Goal: Communication & Community: Connect with others

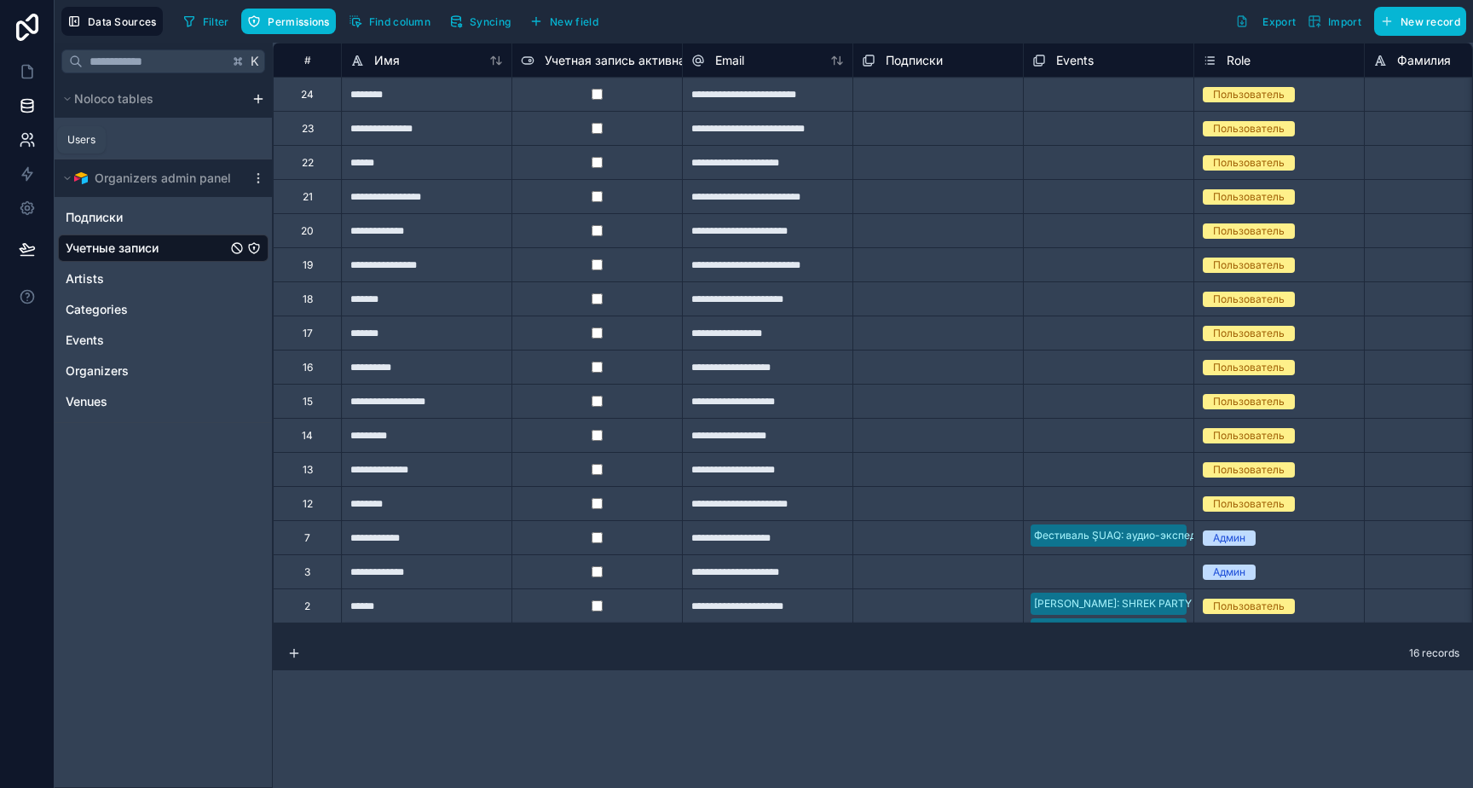
click at [29, 131] on icon at bounding box center [27, 139] width 17 height 17
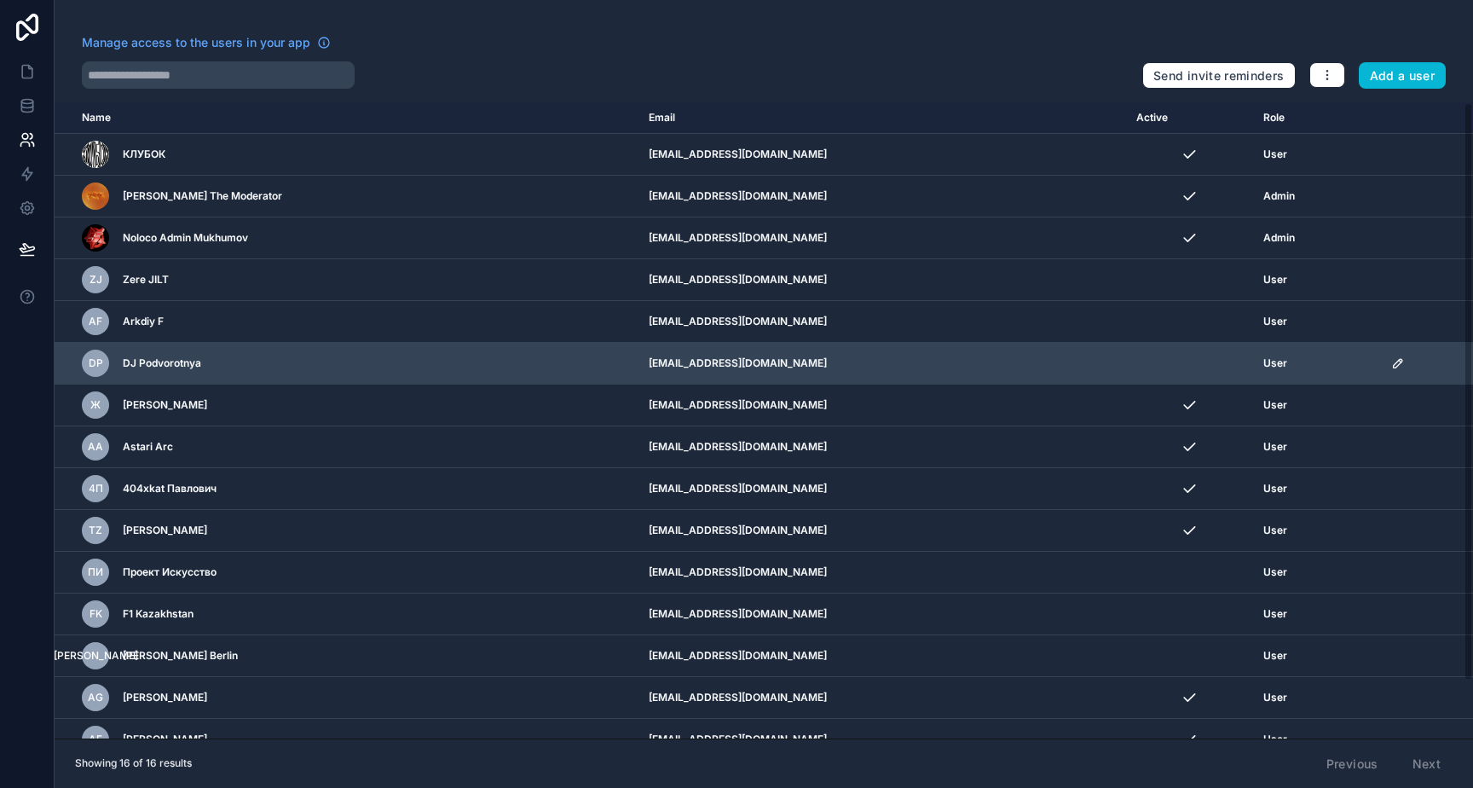
scroll to position [63, 0]
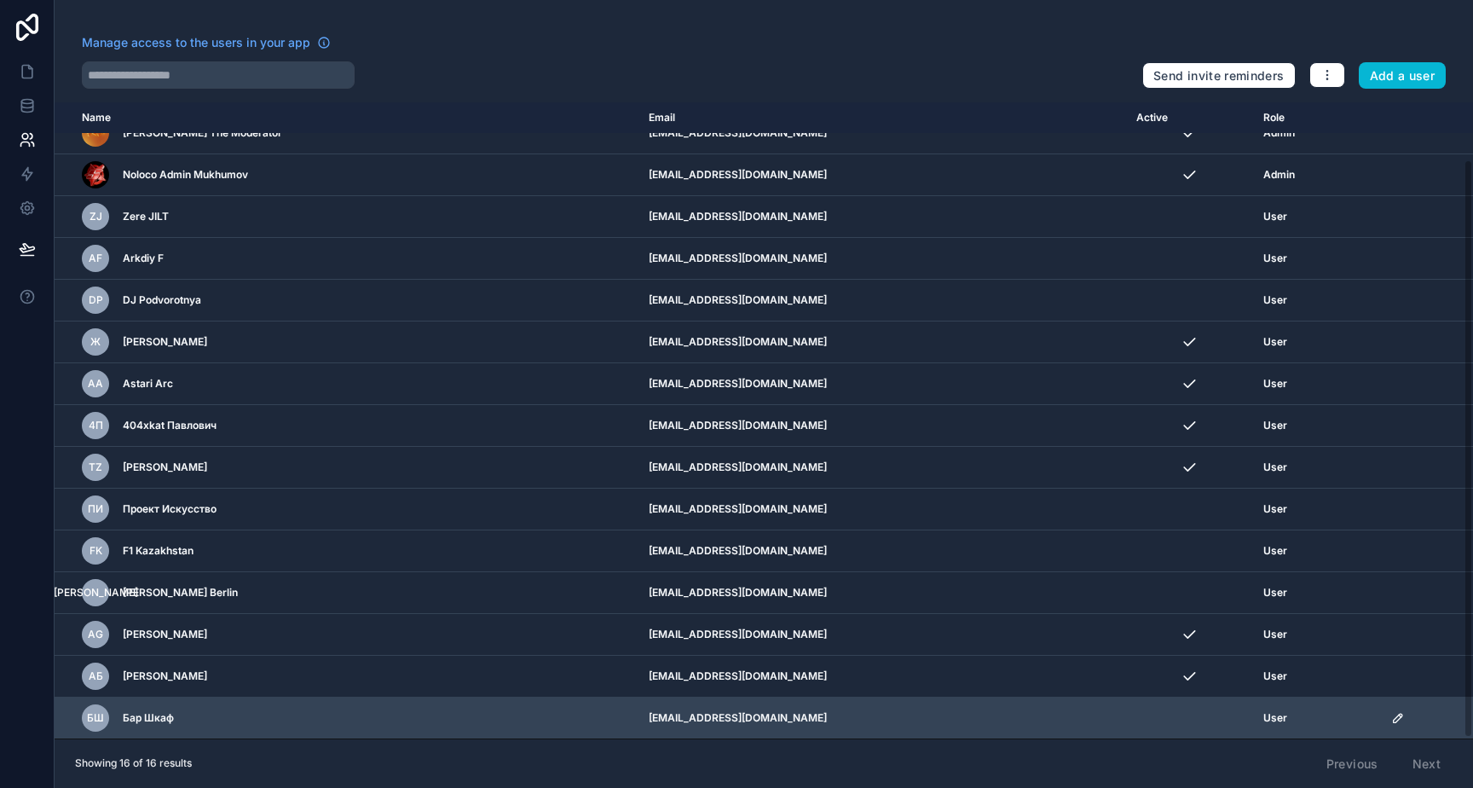
click at [1393, 714] on td "scrollable content" at bounding box center [1427, 718] width 92 height 42
click at [1397, 716] on icon "scrollable content" at bounding box center [1398, 718] width 14 height 14
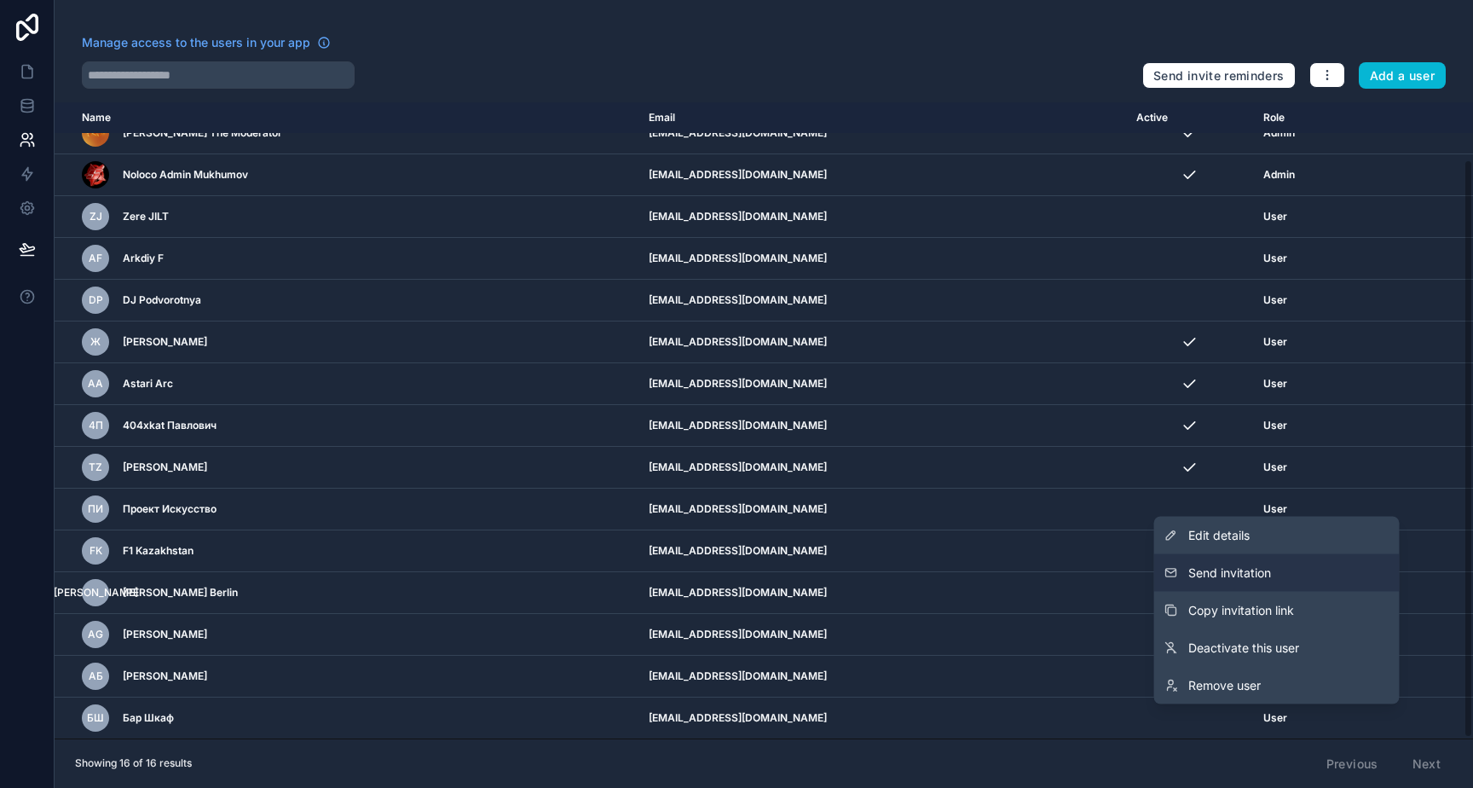
click at [1261, 574] on span "Send invitation" at bounding box center [1229, 572] width 83 height 17
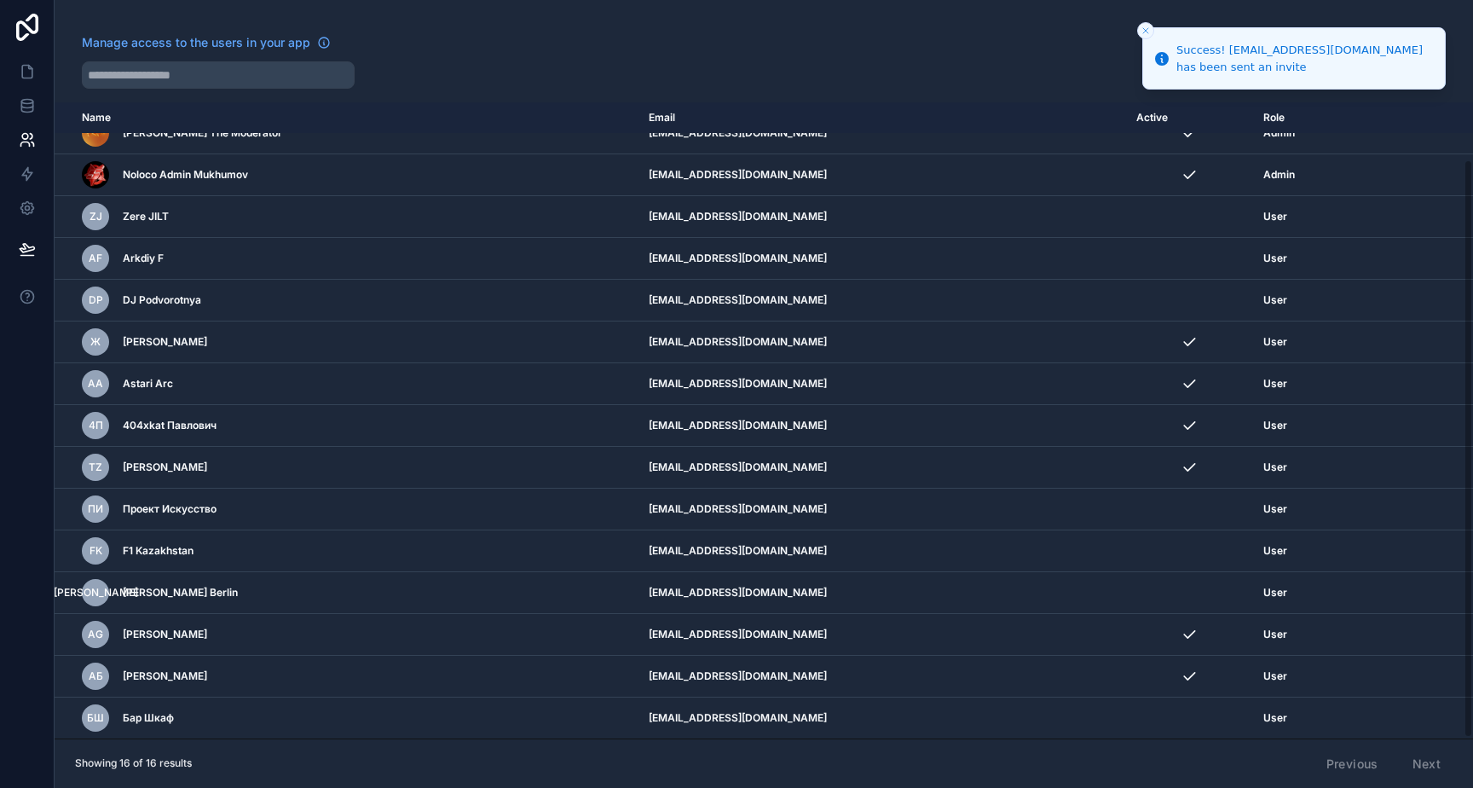
click at [1143, 29] on icon "Close toast" at bounding box center [1145, 31] width 10 height 10
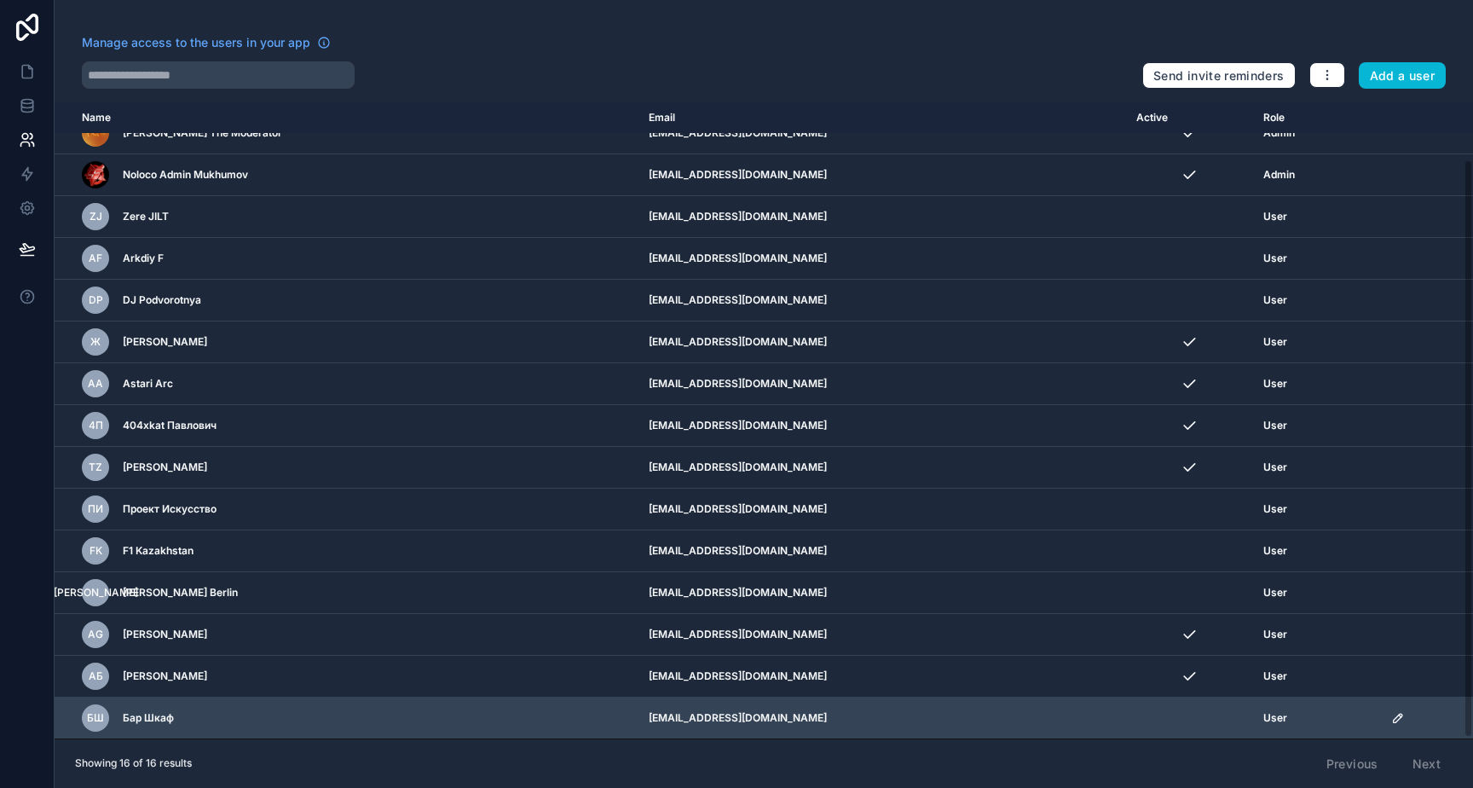
click at [1402, 716] on icon "scrollable content" at bounding box center [1398, 717] width 9 height 9
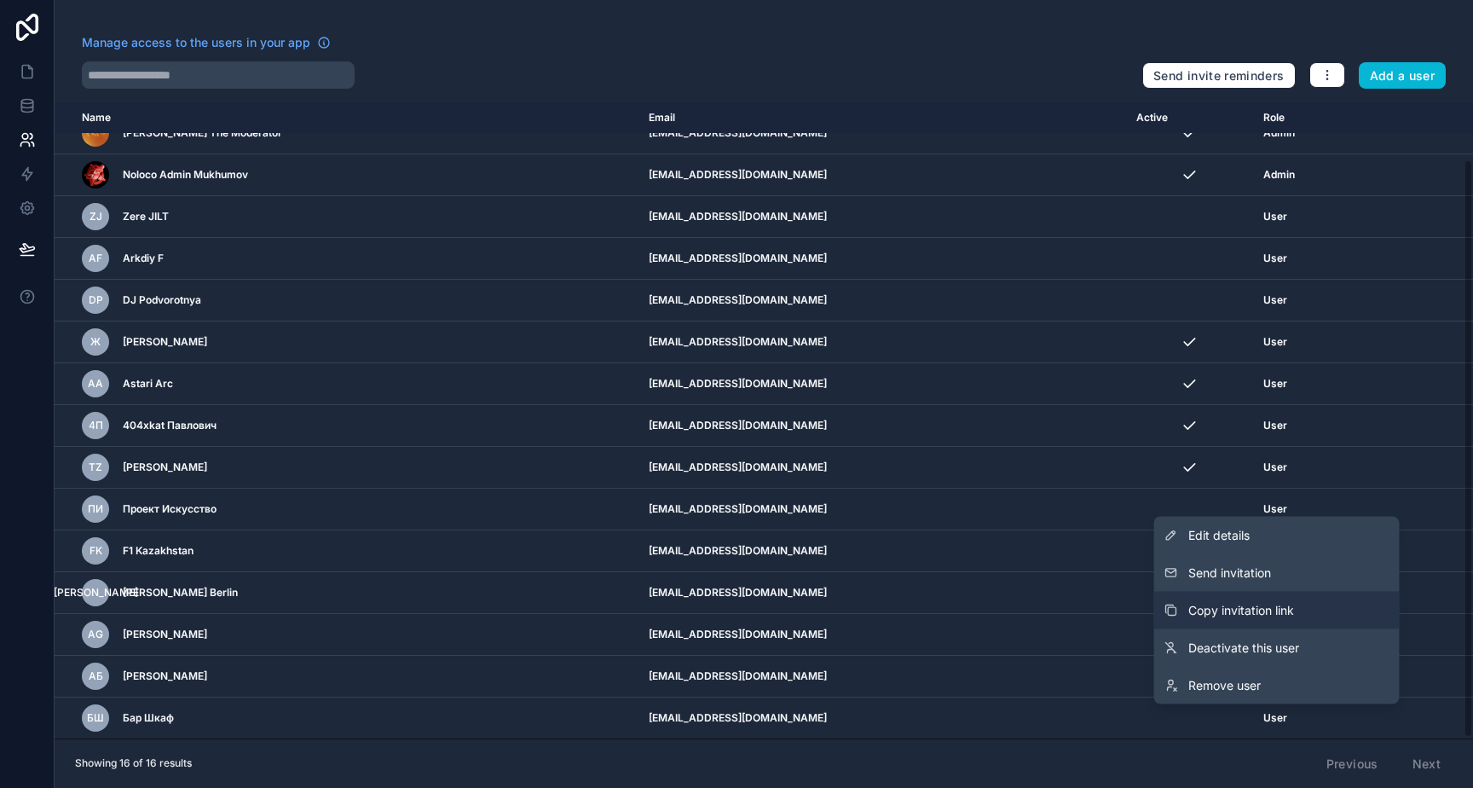
click at [1227, 605] on span "Copy invitation link" at bounding box center [1241, 610] width 106 height 17
